Goal: Task Accomplishment & Management: Use online tool/utility

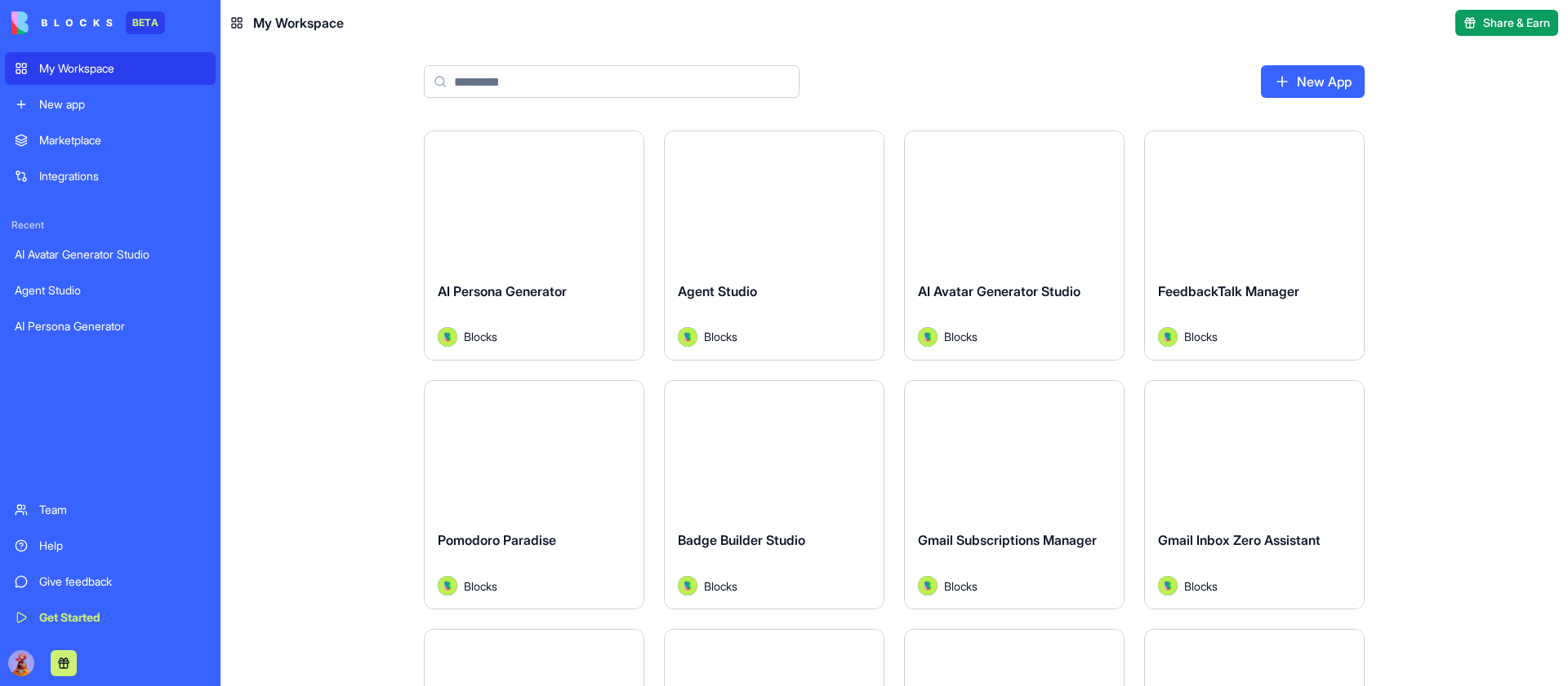
click at [596, 80] on input at bounding box center [612, 81] width 376 height 32
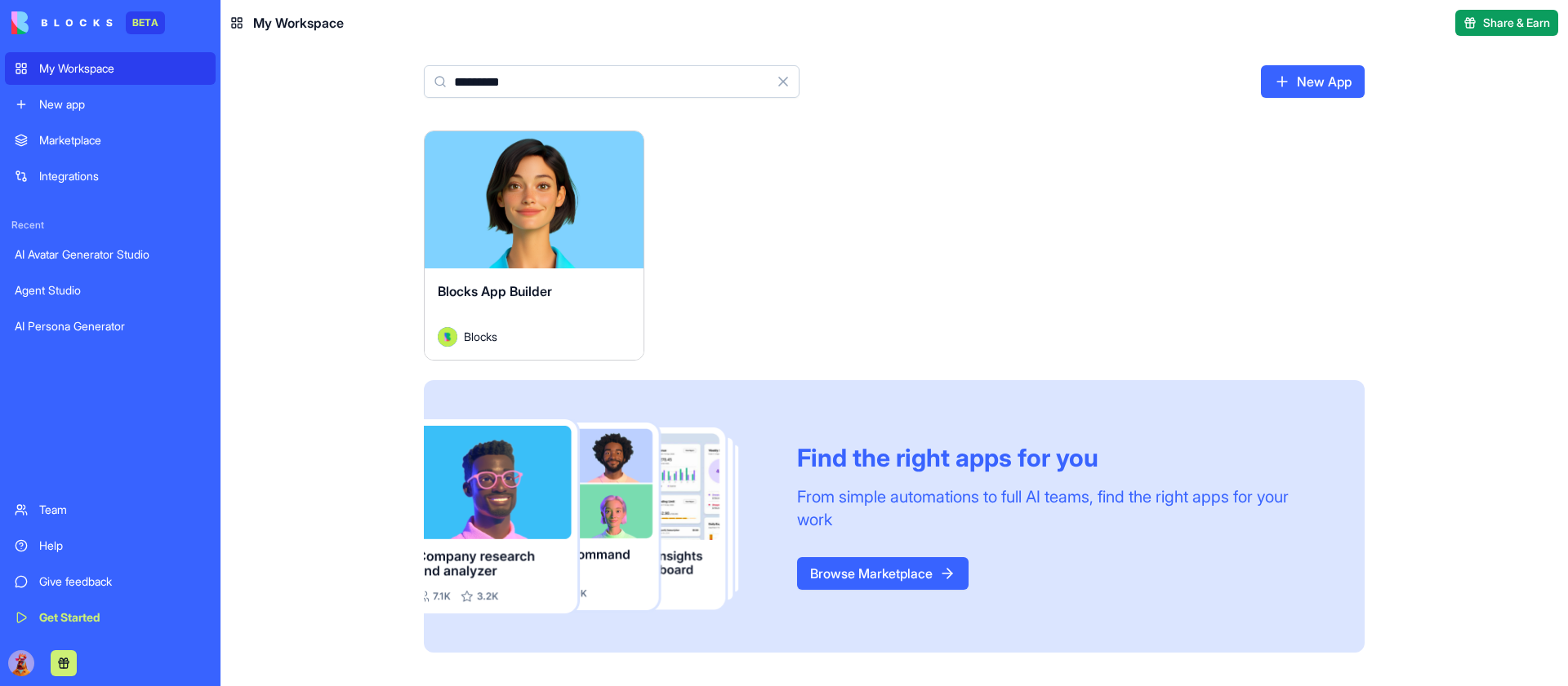
type input "*********"
click at [532, 199] on button "Launch" at bounding box center [534, 199] width 122 height 32
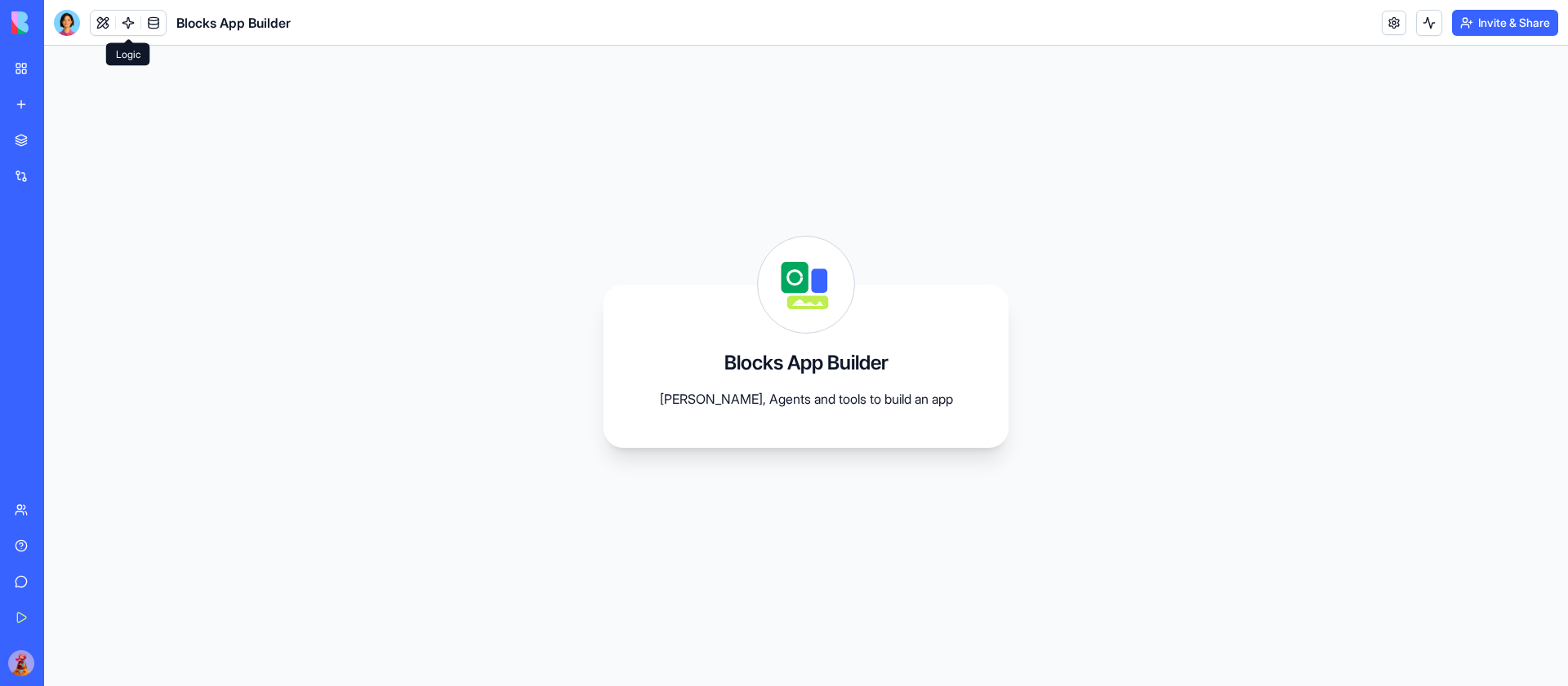
click at [136, 15] on link at bounding box center [129, 23] width 24 height 24
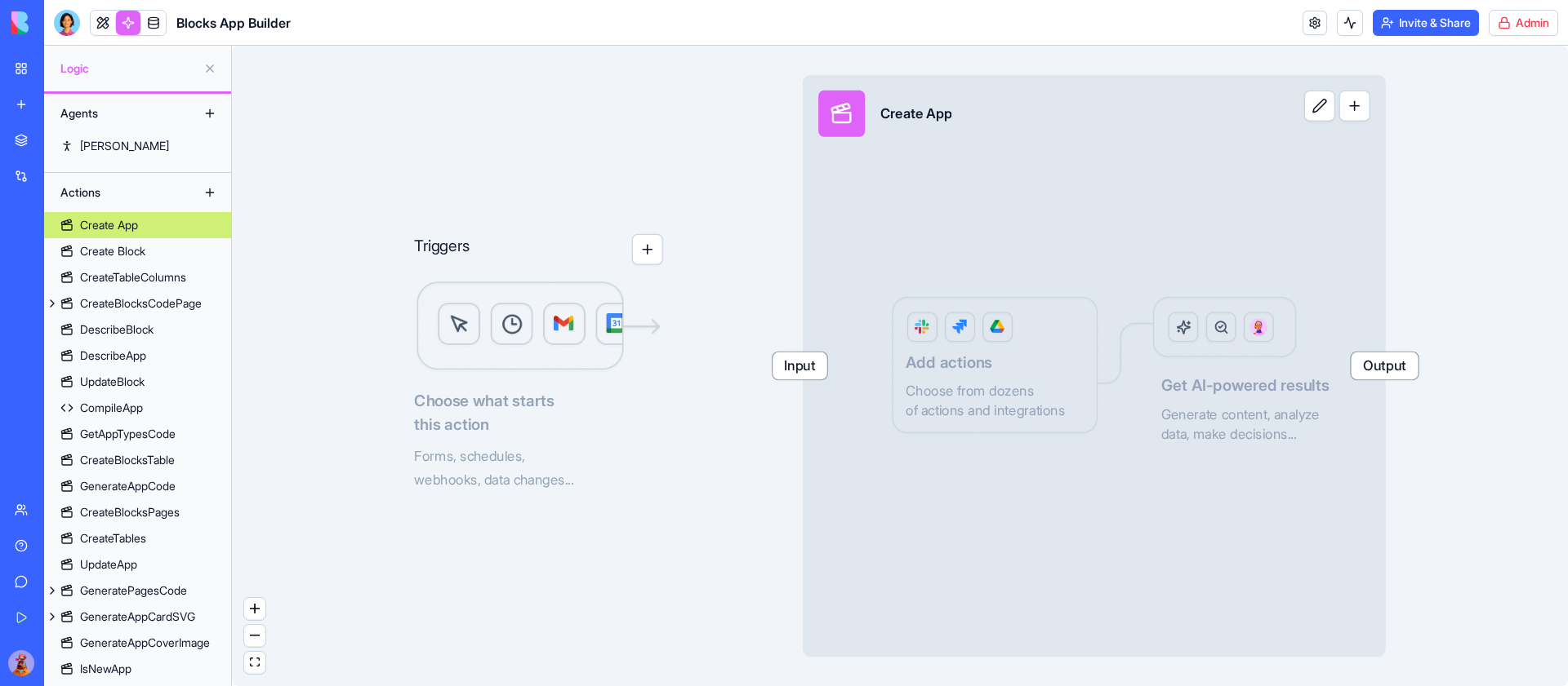
click at [1517, 31] on html "BETA My Workspace New app Marketplace Integrations Recent AI Avatar Generator S…" at bounding box center [784, 343] width 1568 height 686
click at [1488, 140] on span "Switch to old builder" at bounding box center [1489, 145] width 105 height 17
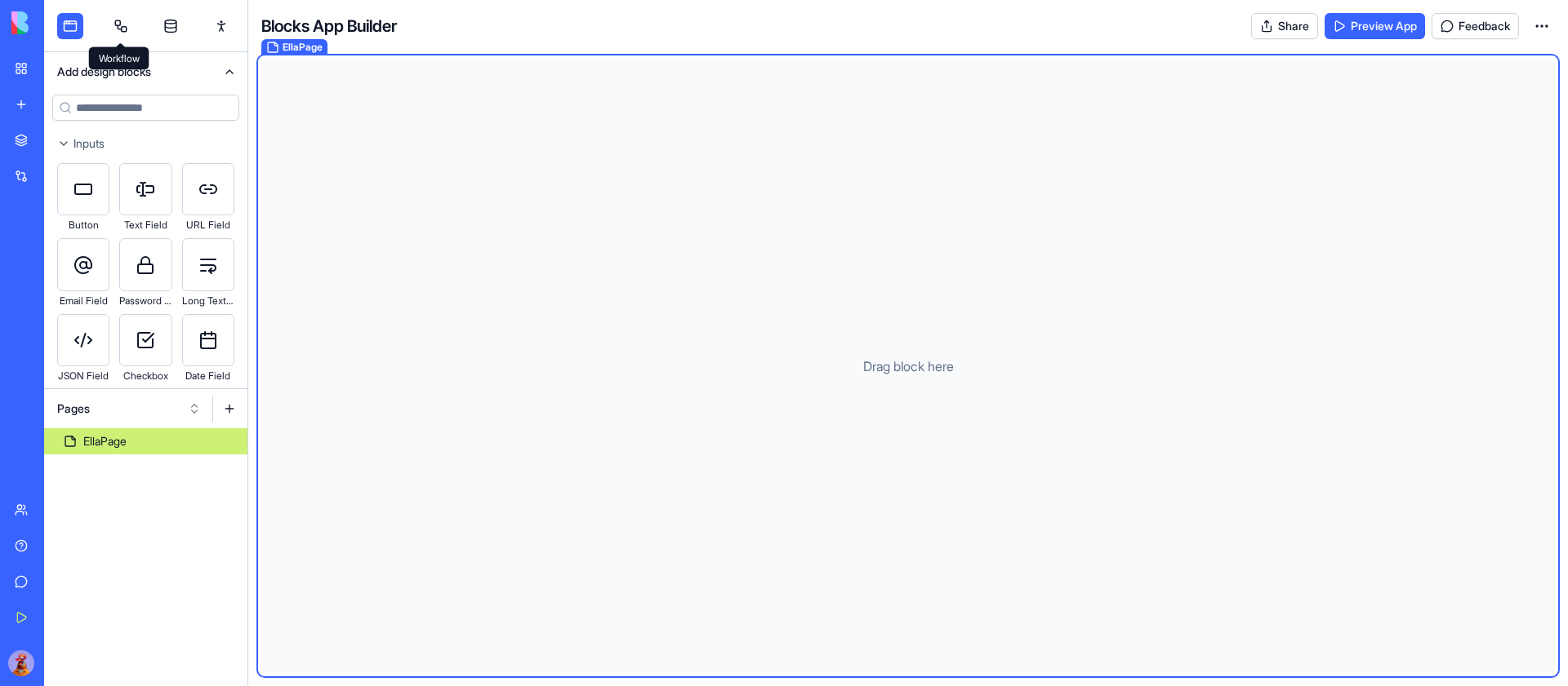
click at [129, 31] on link at bounding box center [121, 26] width 26 height 26
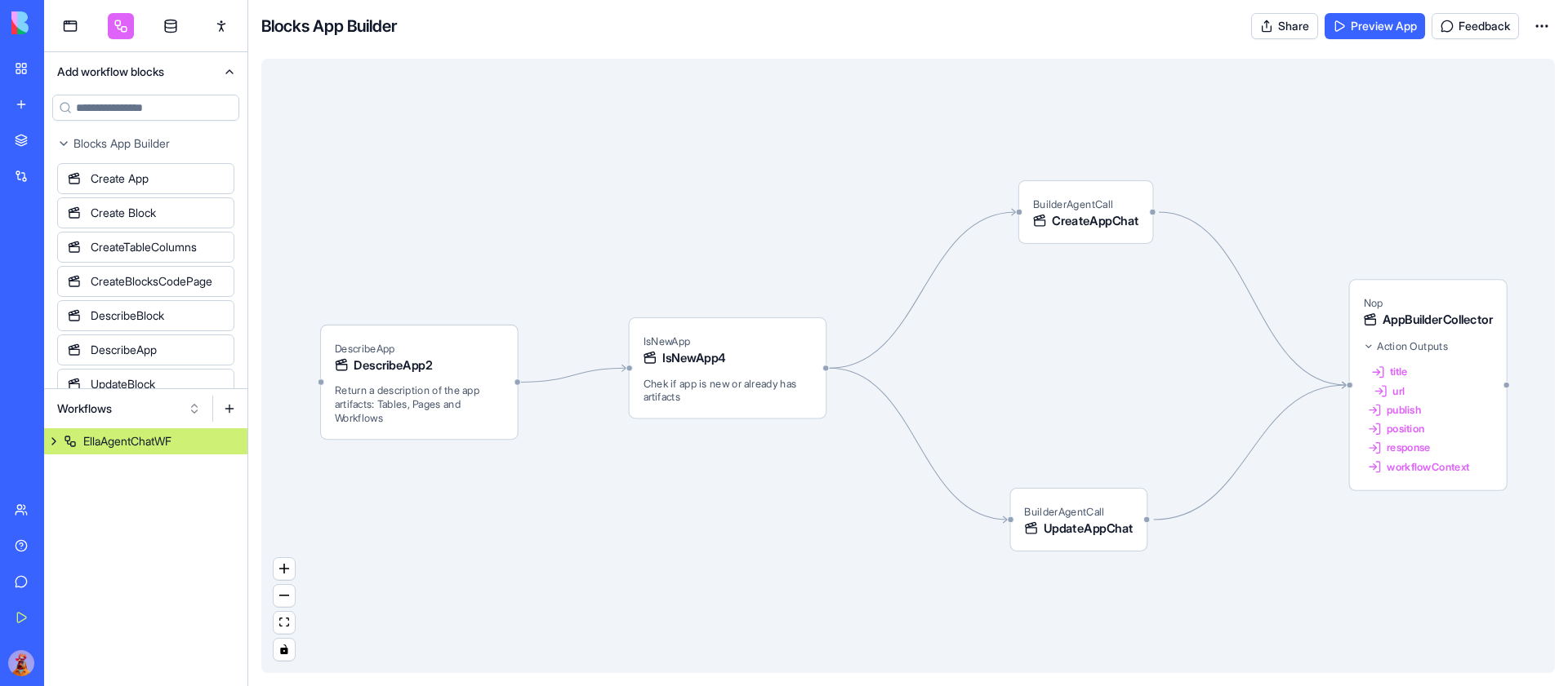
click at [179, 406] on button "Workflows" at bounding box center [129, 409] width 160 height 26
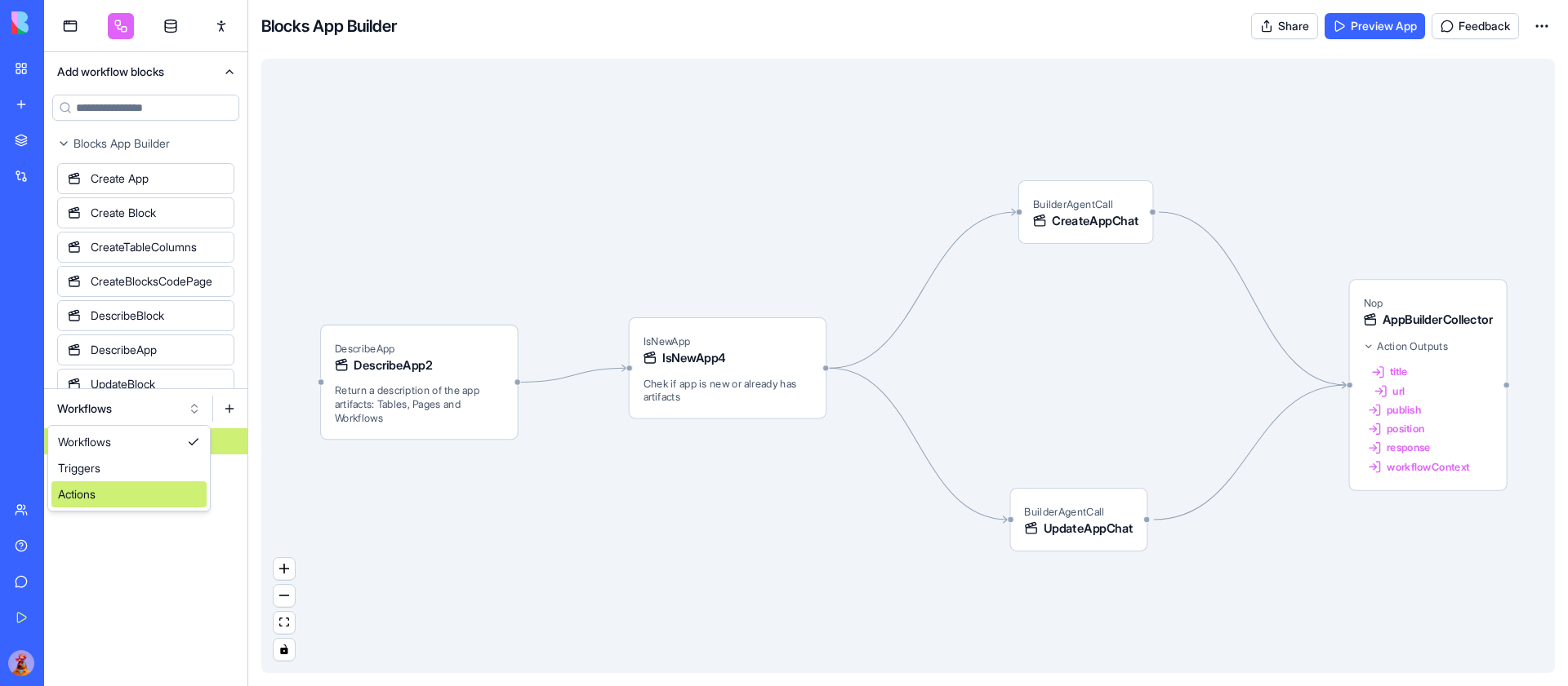
click at [149, 499] on div "Actions" at bounding box center [129, 495] width 155 height 26
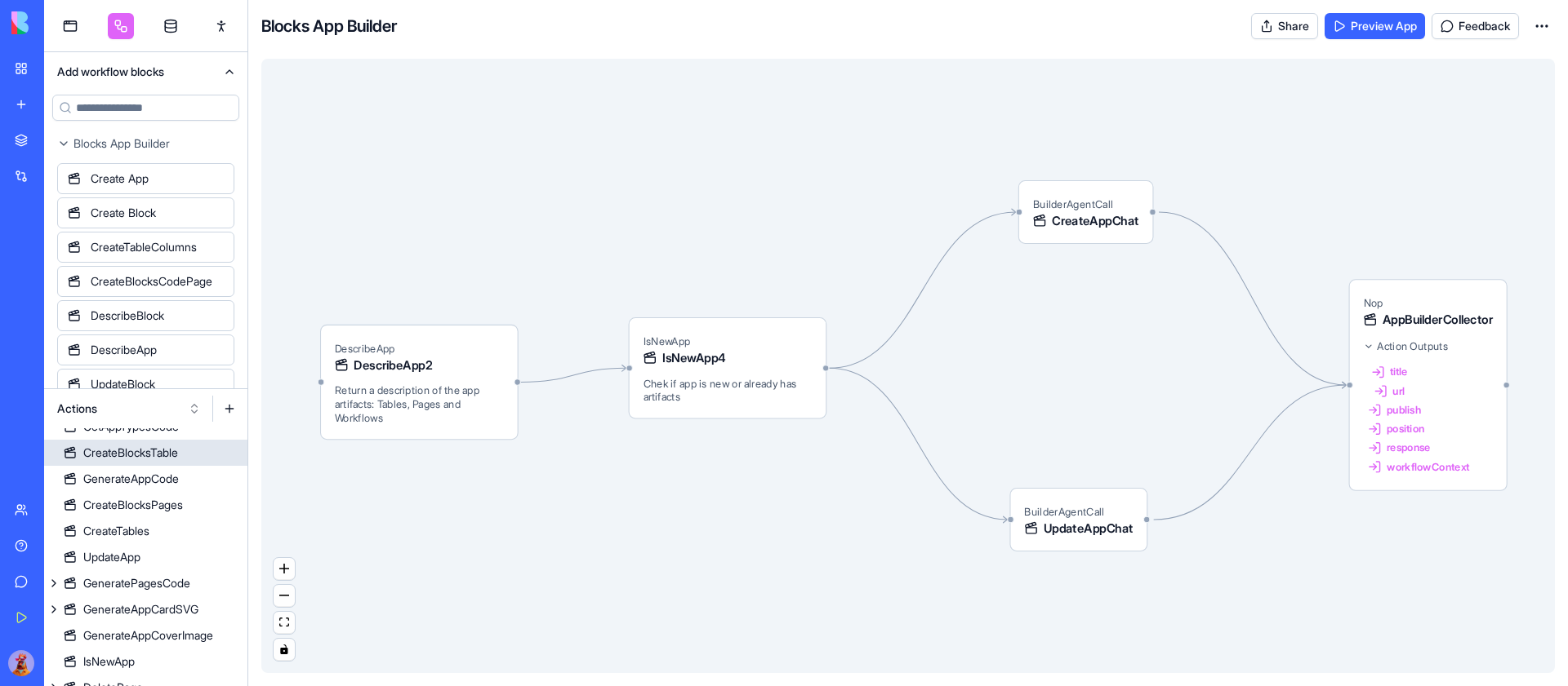
scroll to position [786, 0]
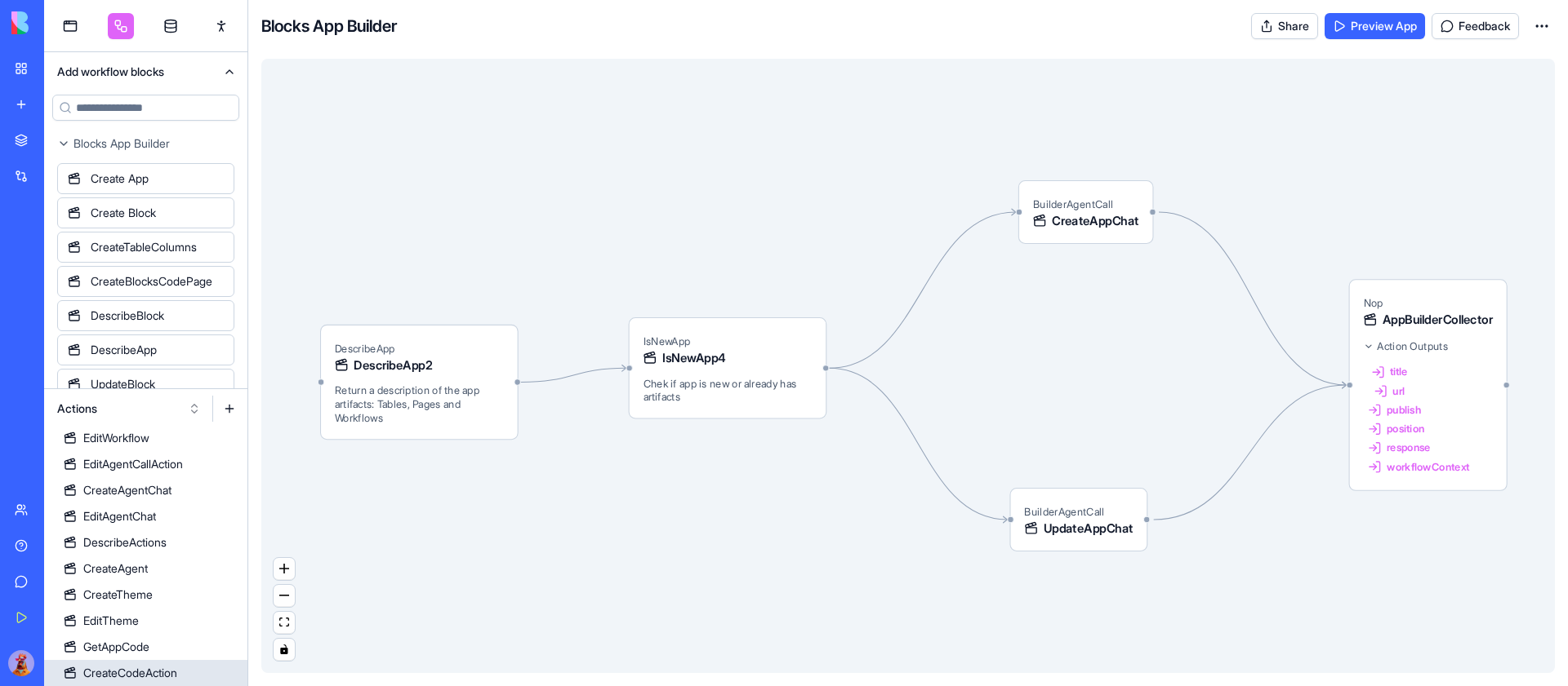
click at [163, 668] on div "CreateCodeAction" at bounding box center [129, 673] width 94 height 17
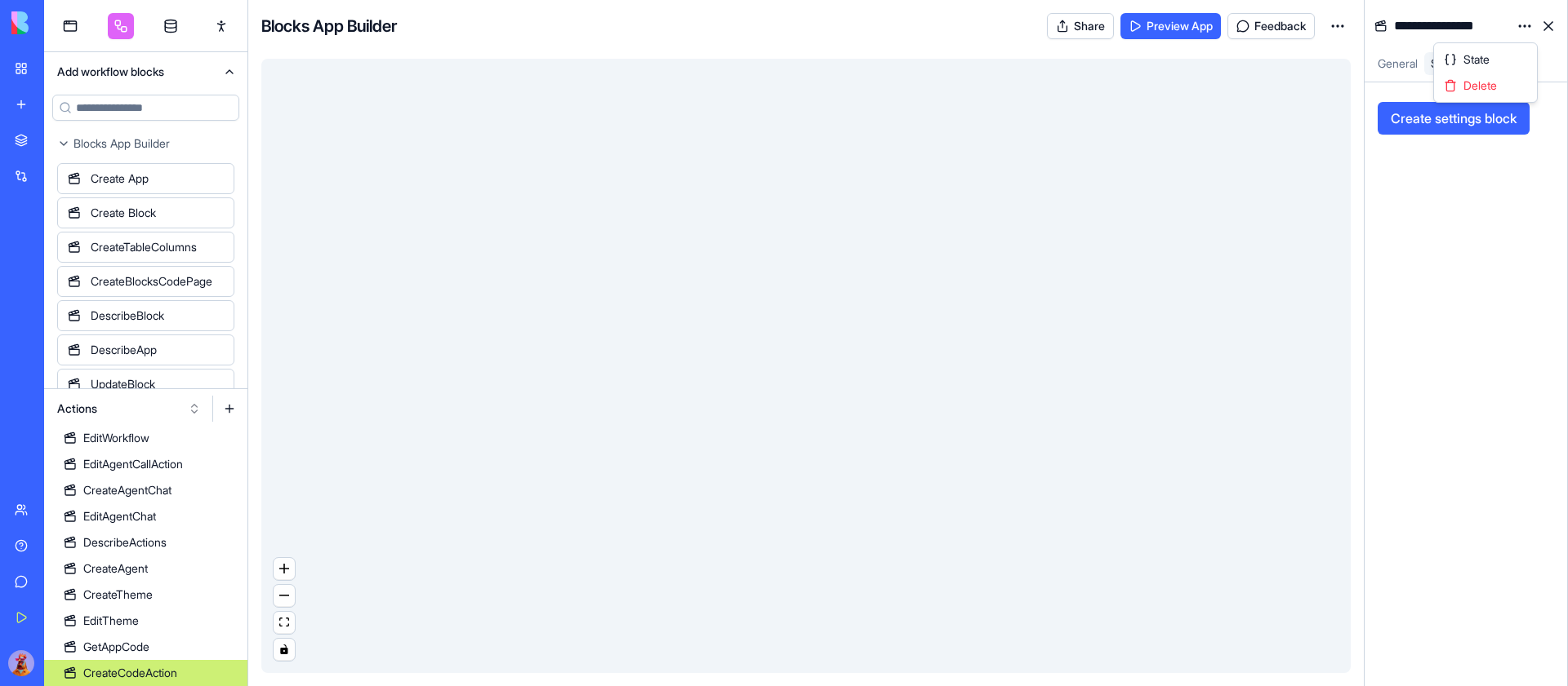
click at [1523, 24] on html "BETA My Workspace New app Marketplace Integrations Recent AI Avatar Generator S…" at bounding box center [784, 343] width 1568 height 686
click at [1484, 59] on span "State" at bounding box center [1476, 59] width 26 height 17
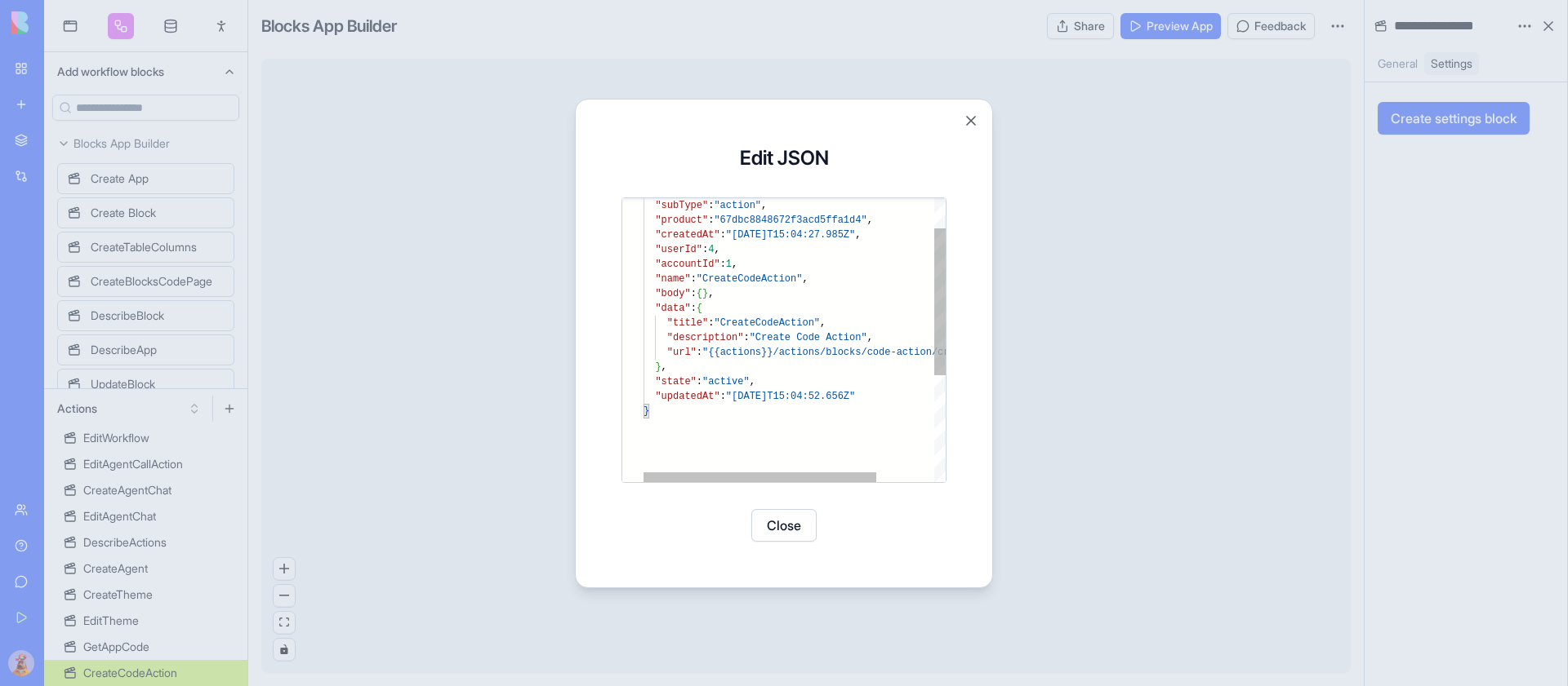
type textarea "**********"
click at [826, 343] on div ""subType" : "action" , "product" : "67dbc8848672f3acd5ffa1d4" , "createdAt" : "…" at bounding box center [832, 413] width 376 height 548
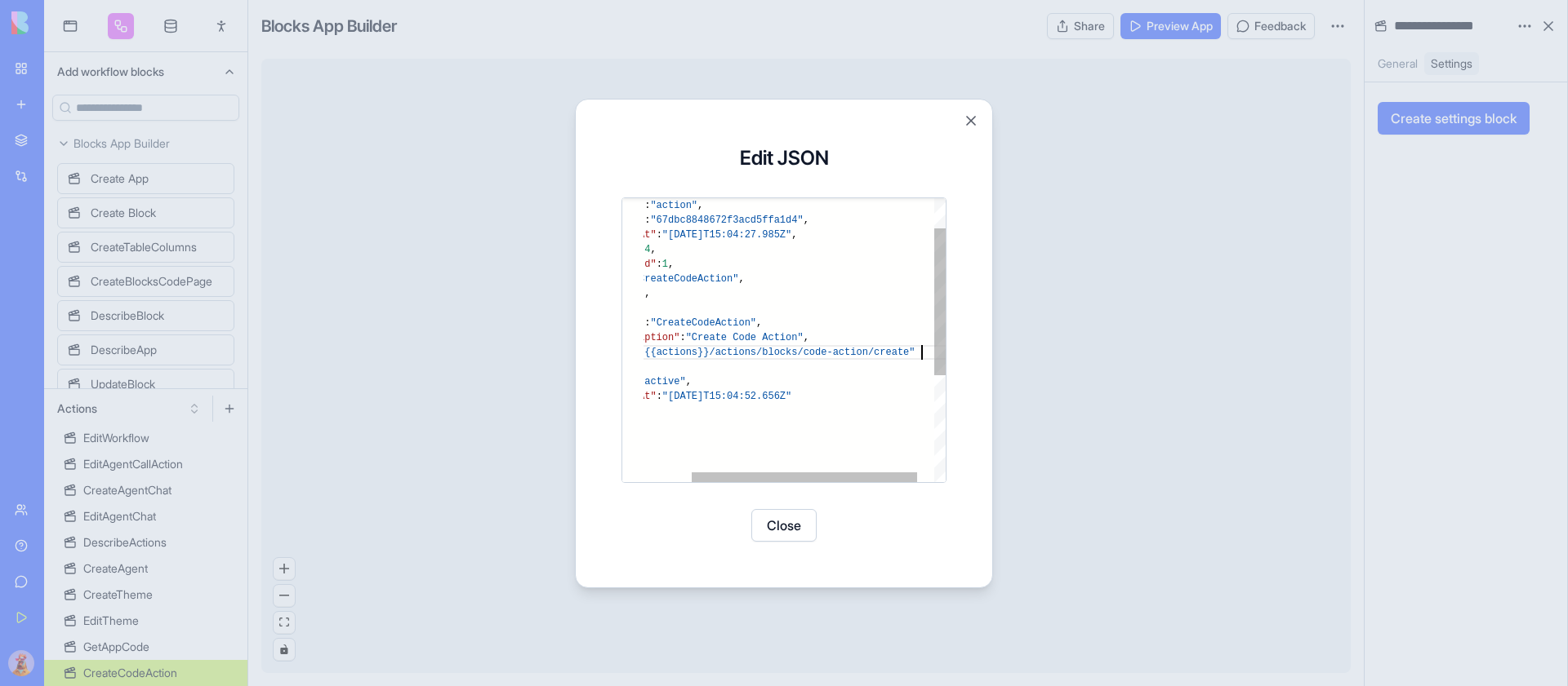
scroll to position [59, 341]
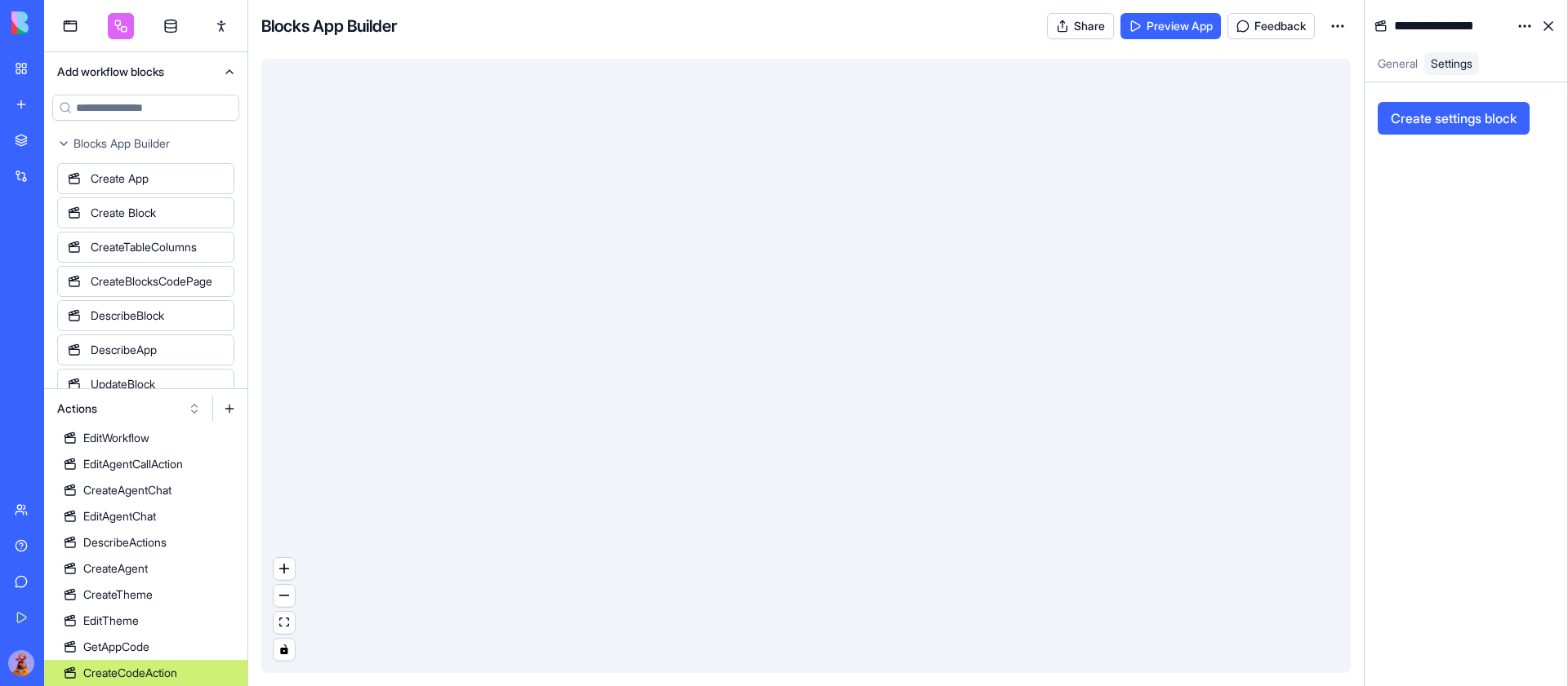
click at [232, 408] on button at bounding box center [229, 409] width 26 height 26
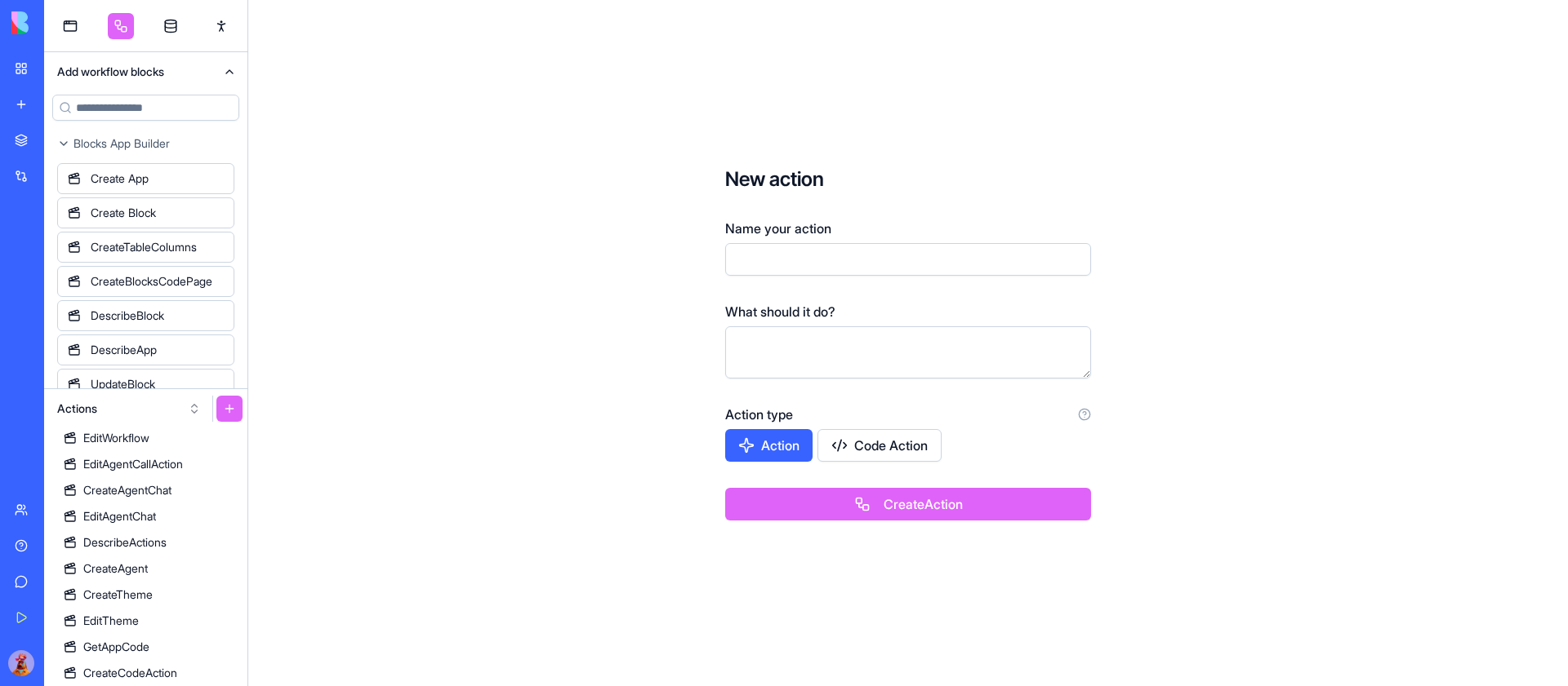
click at [837, 260] on input "Name your action" at bounding box center [908, 259] width 366 height 32
type input "**********"
click at [894, 505] on button "Create Action" at bounding box center [908, 503] width 366 height 32
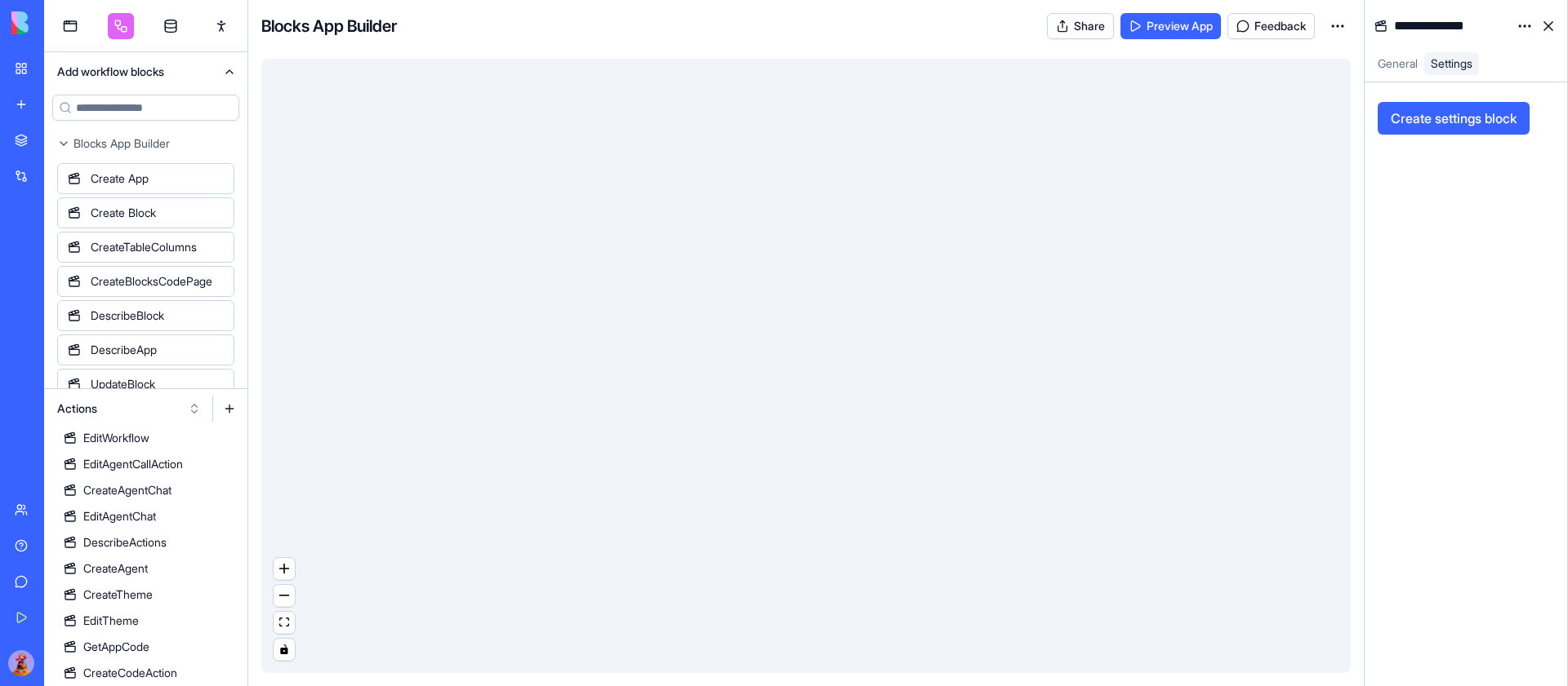
scroll to position [813, 0]
click at [1523, 18] on html "BETA My Workspace New app Marketplace Integrations Recent AI Avatar Generator S…" at bounding box center [784, 343] width 1568 height 686
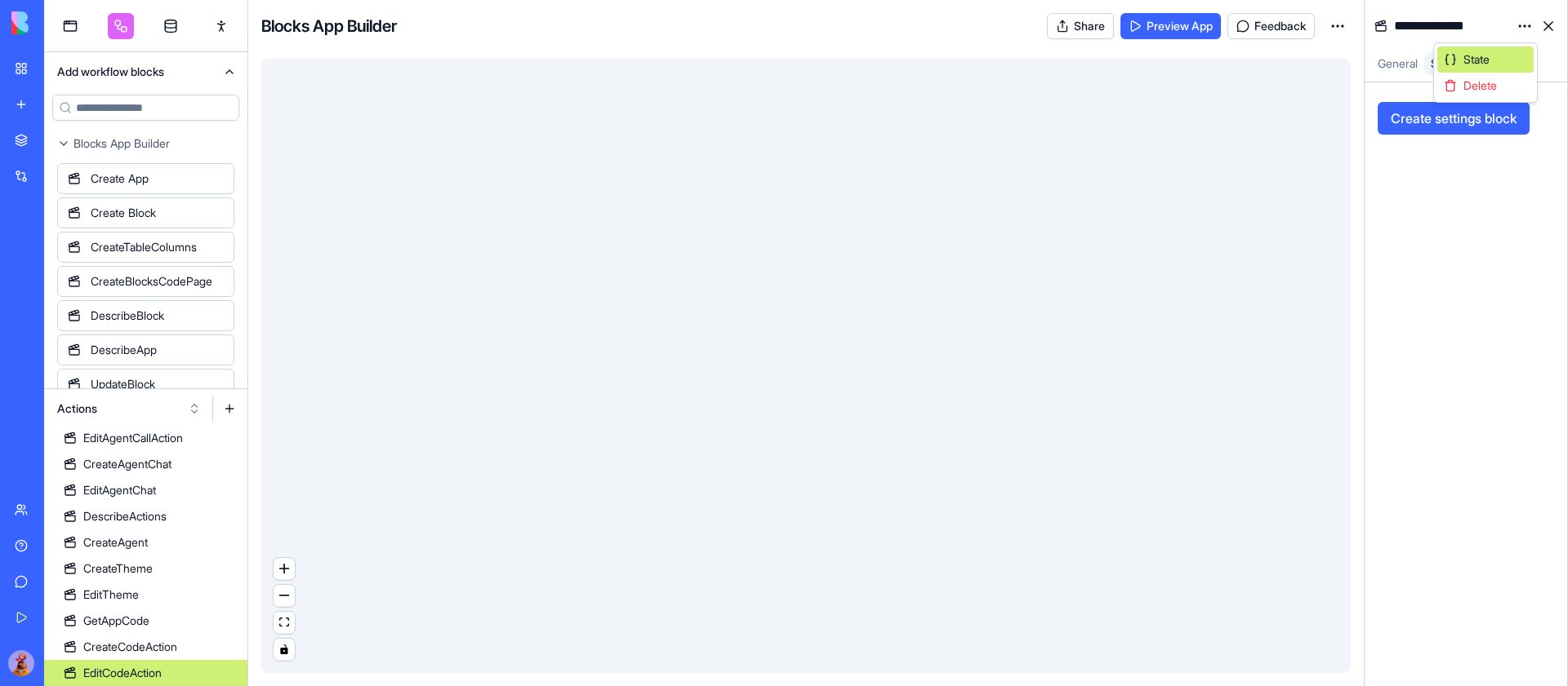
click at [1502, 56] on div "State" at bounding box center [1485, 59] width 96 height 26
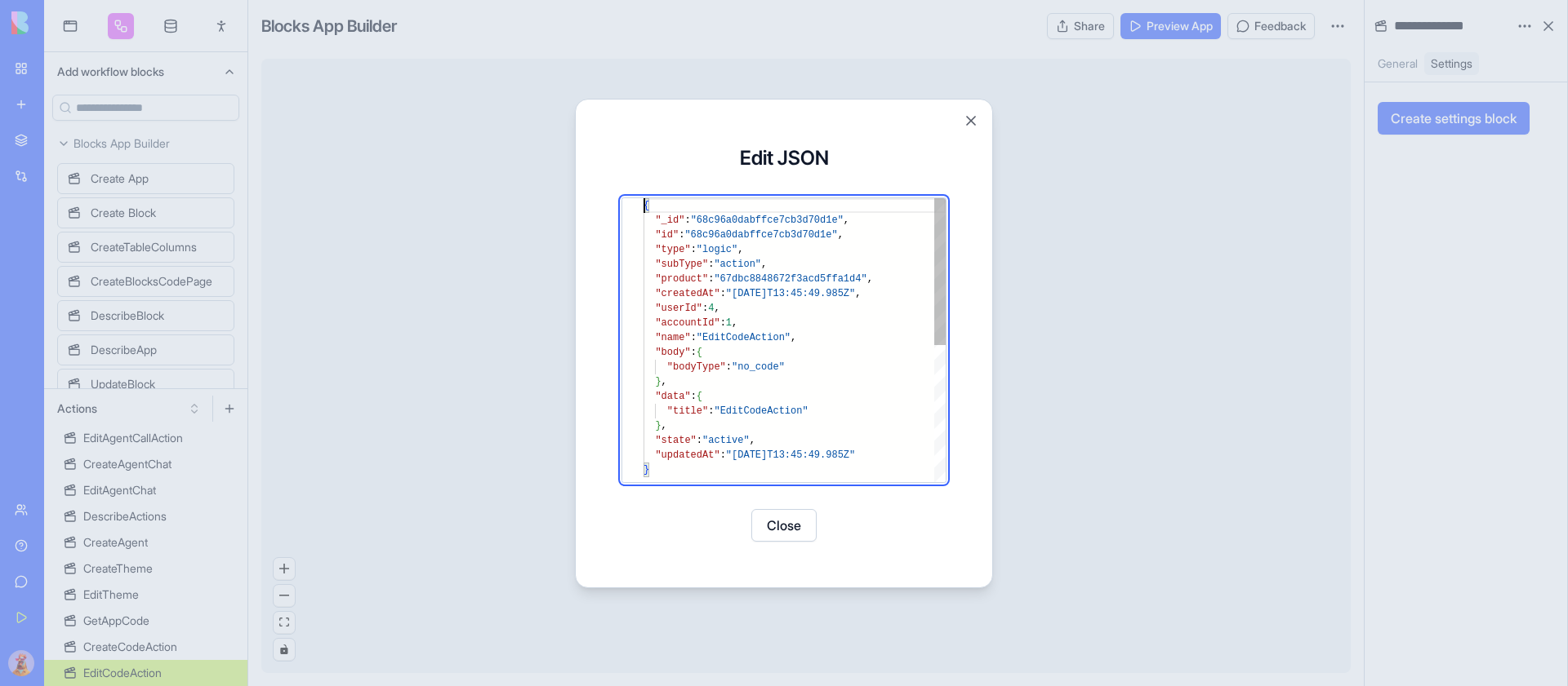
click at [853, 374] on div "{ "_id" : "68c96a0dabffce7cb3d70d1e" , "id" : "68c96a0dabffce7cb3d70d1e" , "typ…" at bounding box center [794, 472] width 302 height 548
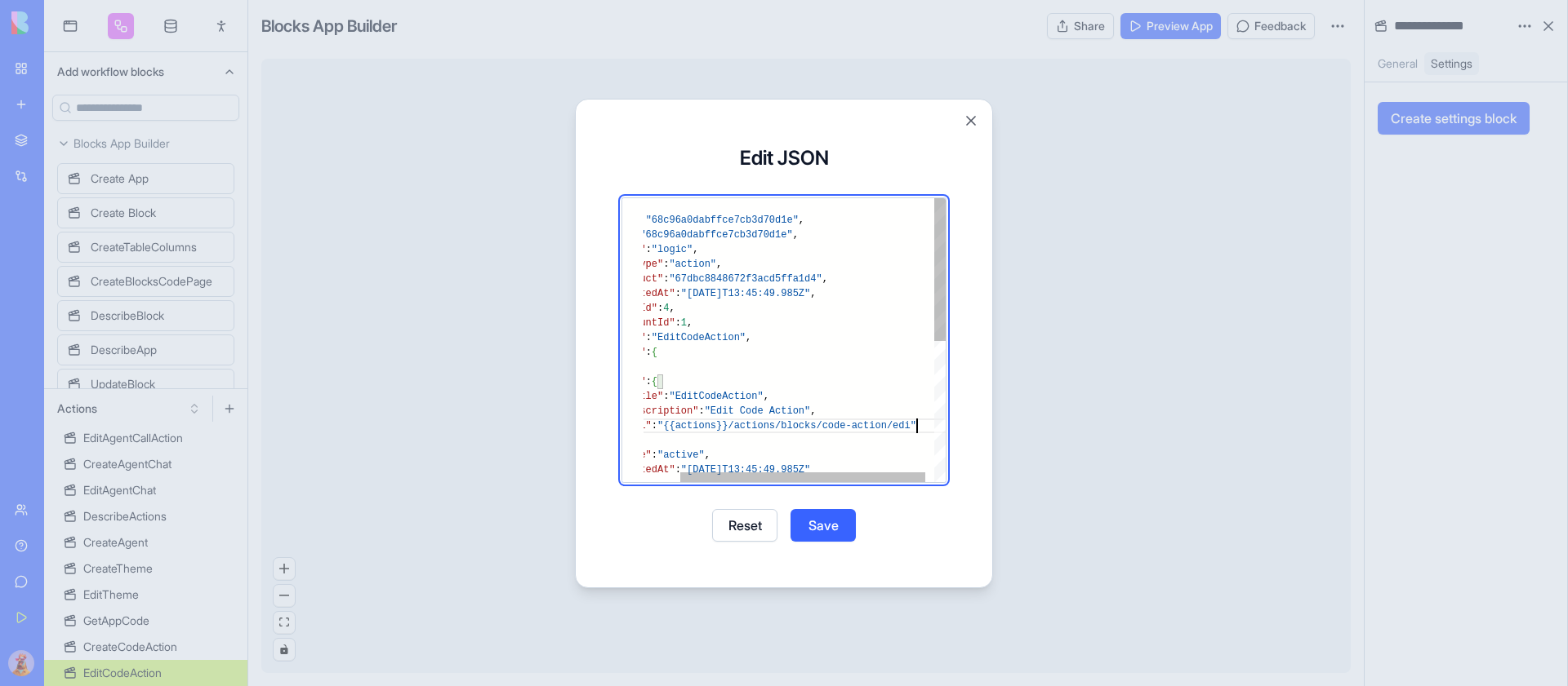
scroll to position [73, 324]
click at [836, 518] on button "Save" at bounding box center [823, 525] width 66 height 32
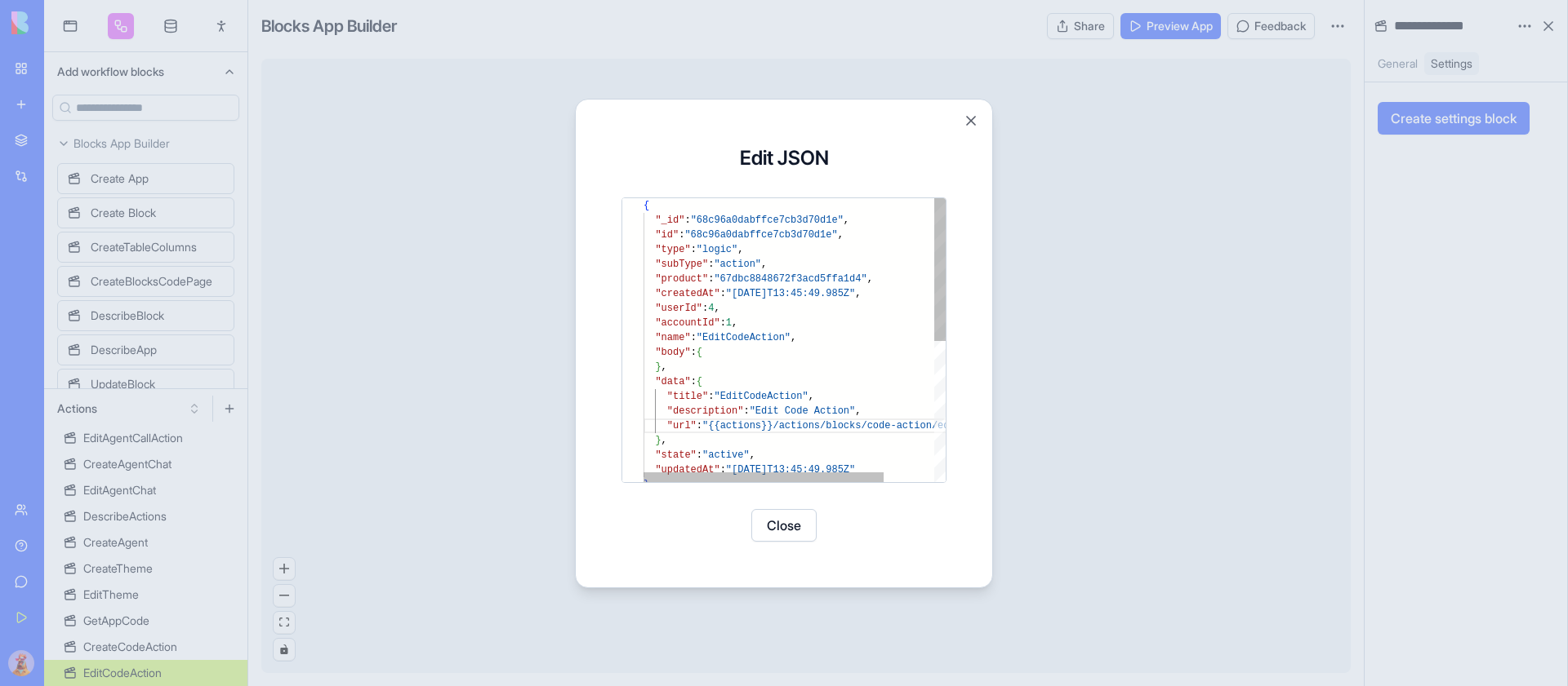
type textarea "**********"
click at [758, 232] on div "{ "_id" : "68c96a0dabffce7cb3d70d1e" , "id" : "68c96a0dabffce7cb3d70d1e" , "typ…" at bounding box center [826, 480] width 365 height 563
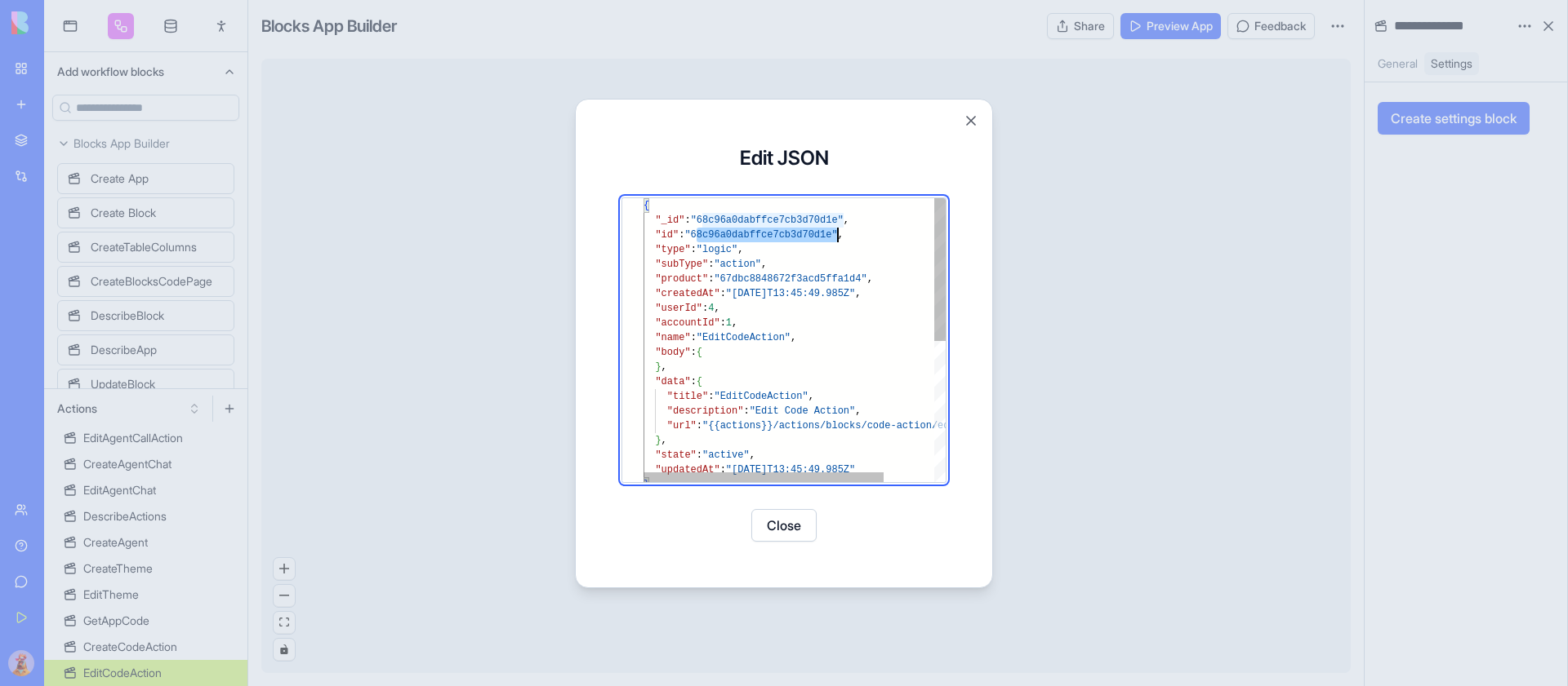
click at [758, 232] on div "{ "_id" : "68c96a0dabffce7cb3d70d1e" , "id" : "68c96a0dabffce7cb3d70d1e" , "typ…" at bounding box center [826, 480] width 365 height 563
click at [791, 519] on button "Close" at bounding box center [784, 525] width 66 height 32
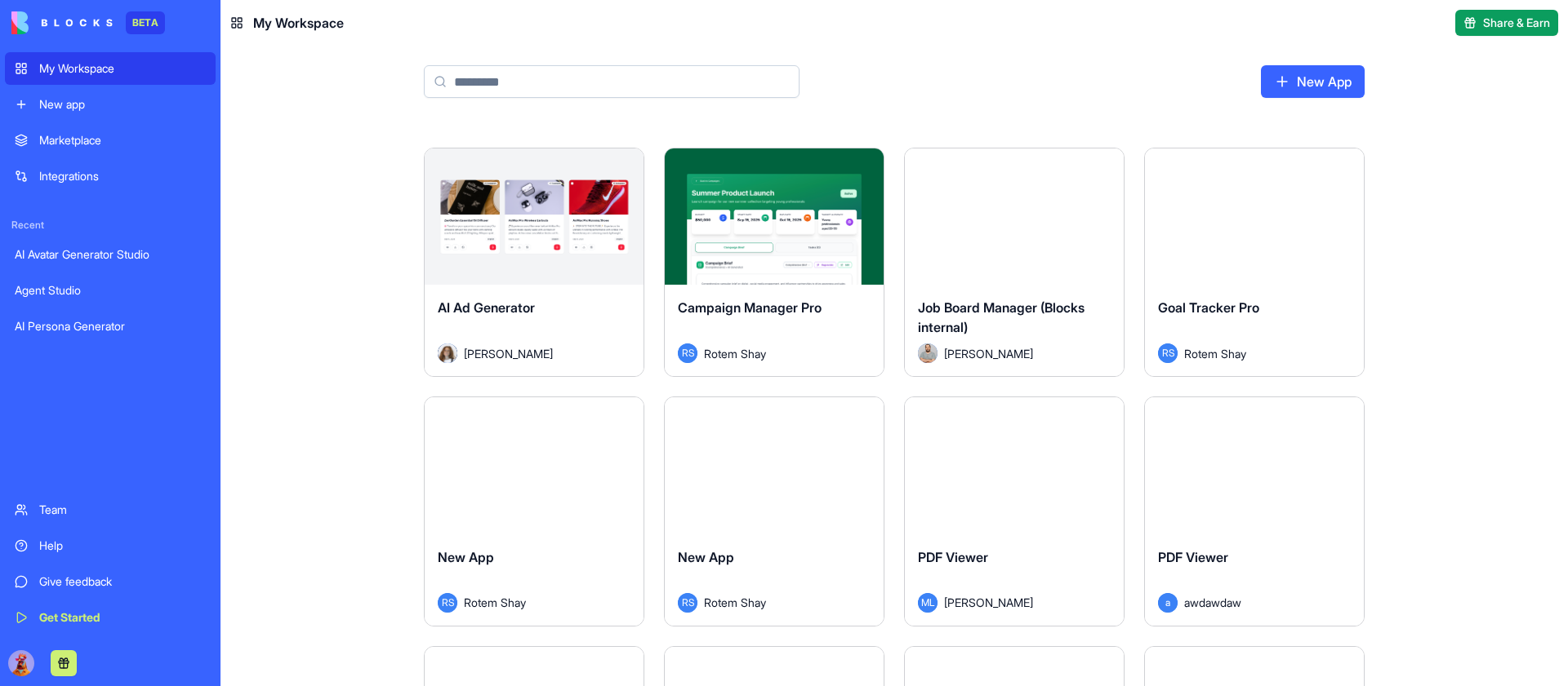
scroll to position [5759, 0]
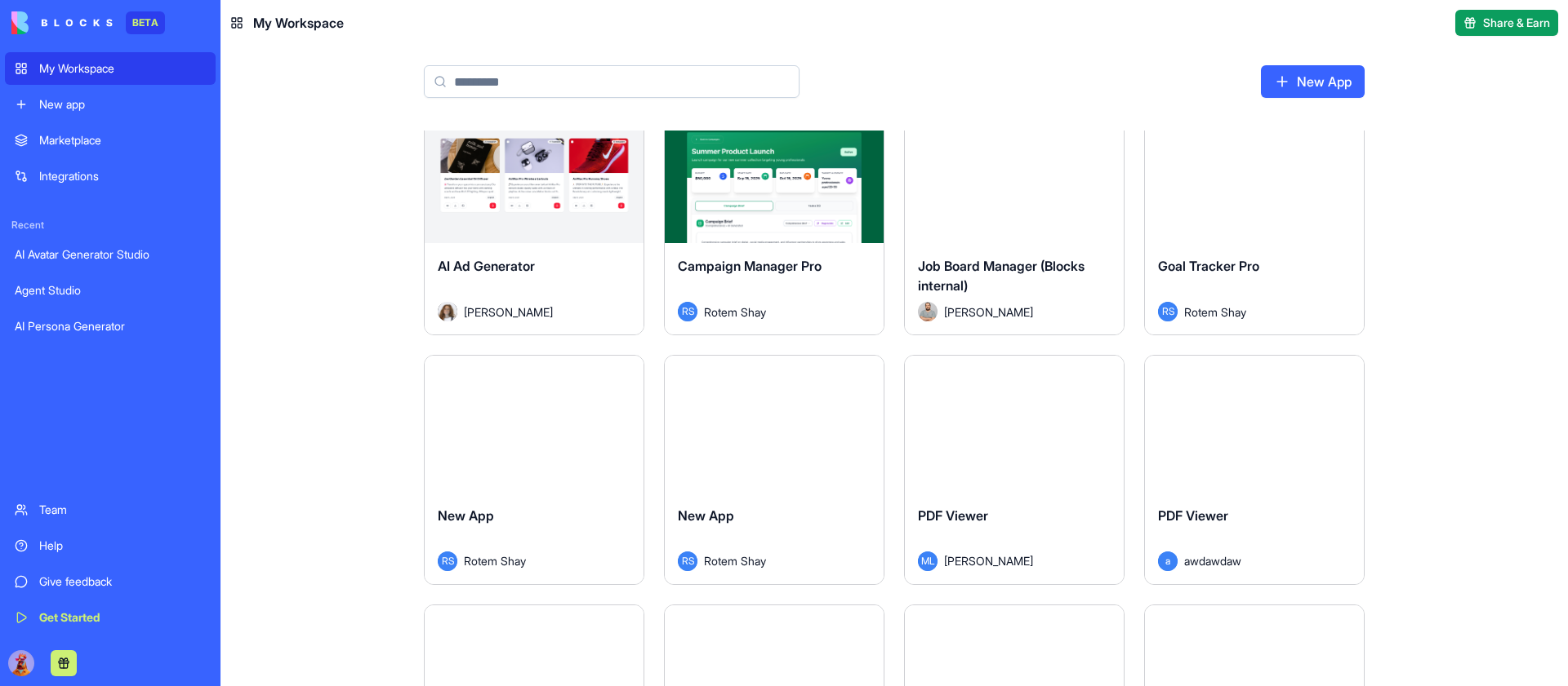
click at [755, 171] on button "Launch" at bounding box center [774, 174] width 122 height 32
